Goal: Navigation & Orientation: Find specific page/section

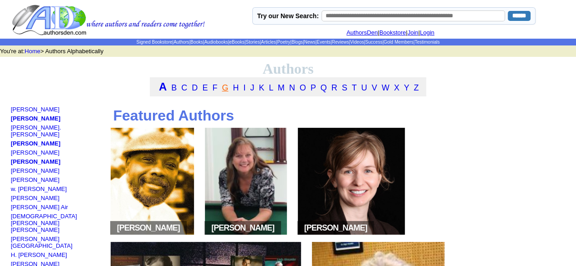
click at [228, 89] on link "G" at bounding box center [225, 87] width 6 height 9
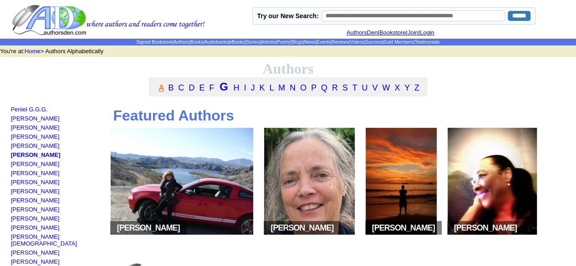
click at [159, 90] on link "A" at bounding box center [160, 87] width 5 height 9
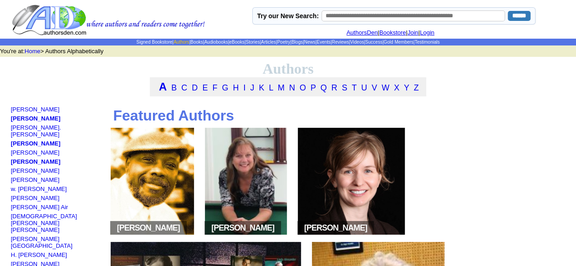
click at [174, 40] on link "Authors" at bounding box center [181, 42] width 15 height 5
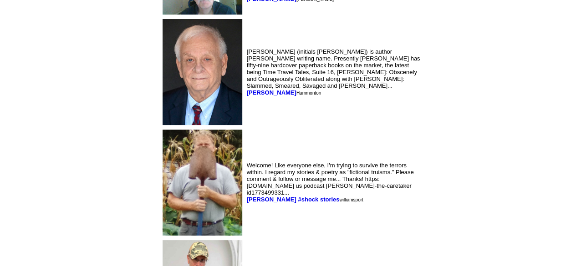
scroll to position [2641, 0]
